Goal: Transaction & Acquisition: Purchase product/service

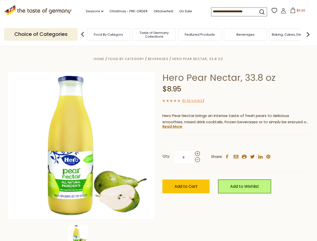
click at [158, 120] on div "Home Food By Category [GEOGRAPHIC_DATA] Hero Pear Nectar, 33.8 oz Hero Pear Nec…" at bounding box center [158, 152] width 308 height 193
click at [93, 11] on link "Seasons dropdown_arrow" at bounding box center [95, 12] width 18 height 6
click at [233, 12] on input at bounding box center [232, 11] width 42 height 7
click at [296, 12] on span "$0.00" at bounding box center [300, 10] width 9 height 4
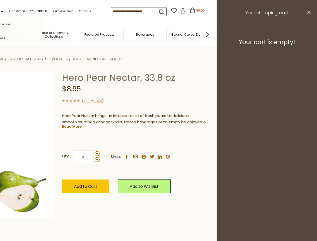
click at [42, 34] on div "All Seasons Recipes Game Day [DATE] [DATE] [DATE][PERSON_NAME] [DATE] Springfes…" at bounding box center [13, 120] width 57 height 213
click at [308, 34] on footer "Your cart is empty!" at bounding box center [266, 42] width 100 height 32
click at [158, 143] on div "Qty: * Share: facebook email printer twitter linkedin pinterest" at bounding box center [135, 157] width 147 height 29
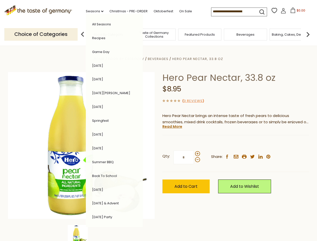
click at [81, 233] on div "Home Food By Category [GEOGRAPHIC_DATA] Hero Pear Nectar, 33.8 oz Hero Pear Nec…" at bounding box center [158, 152] width 308 height 193
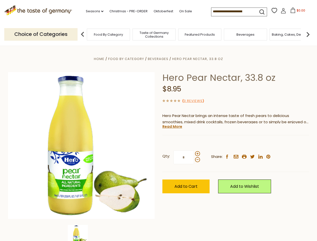
click at [81, 233] on img at bounding box center [78, 235] width 20 height 20
click at [172, 126] on link "Read More" at bounding box center [172, 126] width 20 height 5
